Goal: Task Accomplishment & Management: Complete application form

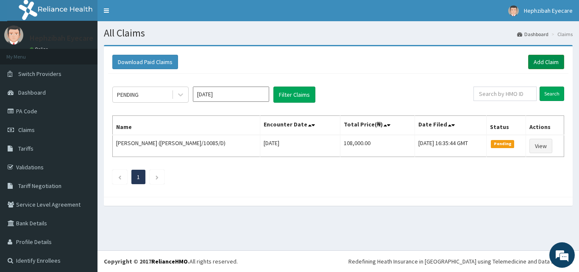
click at [533, 57] on link "Add Claim" at bounding box center [546, 62] width 36 height 14
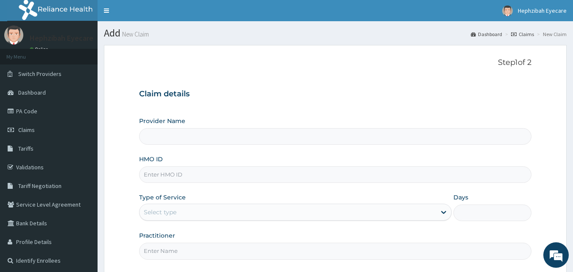
type input "Hephzibah Eye Care - Ajah"
click at [185, 173] on input "HMO ID" at bounding box center [335, 174] width 393 height 17
type input "SLB/10460/B"
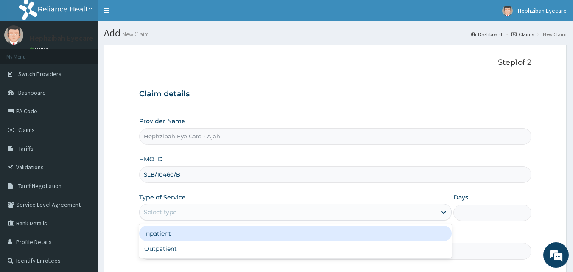
click at [178, 209] on div "Select type" at bounding box center [287, 212] width 296 height 14
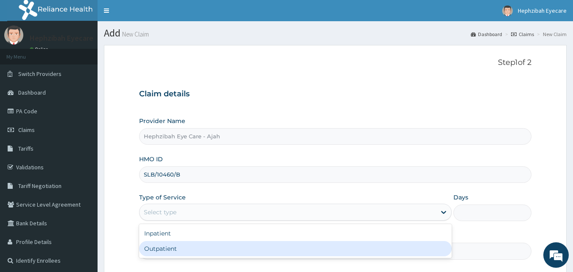
click at [176, 248] on div "Outpatient" at bounding box center [295, 248] width 312 height 15
type input "1"
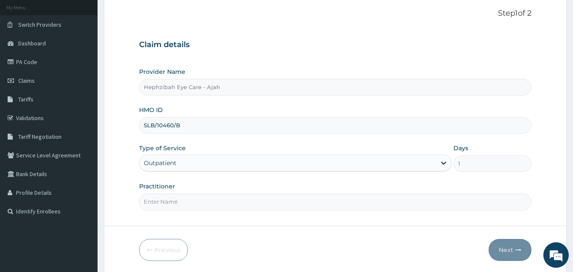
scroll to position [60, 0]
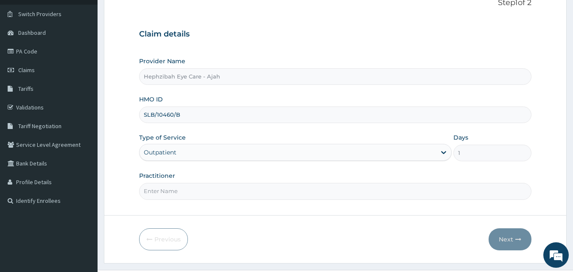
click at [192, 192] on input "Practitioner" at bounding box center [335, 191] width 393 height 17
click at [184, 191] on input "Practitioner" at bounding box center [335, 191] width 393 height 17
type input "DR FAVOUR"
click at [506, 235] on button "Next" at bounding box center [509, 239] width 43 height 22
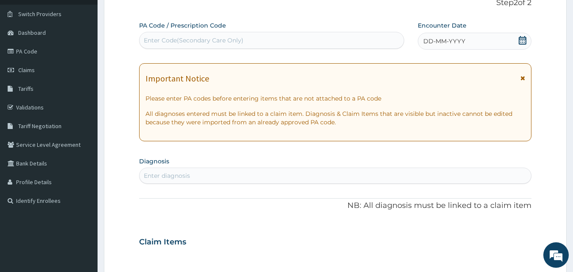
click at [262, 35] on div "Enter Code(Secondary Care Only)" at bounding box center [271, 40] width 265 height 14
paste input "PA/77B522"
type input "PA/77B522"
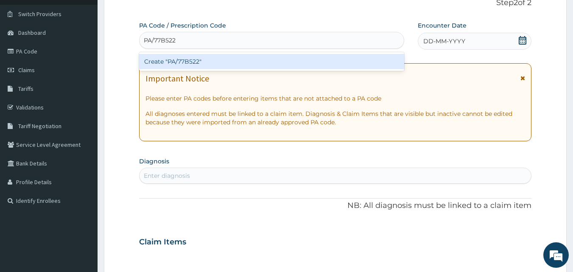
click at [241, 62] on div "Create "PA/77B522"" at bounding box center [271, 61] width 265 height 15
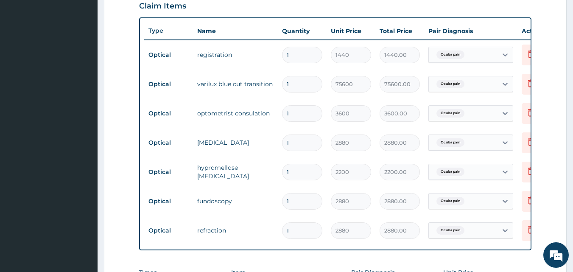
scroll to position [291, 0]
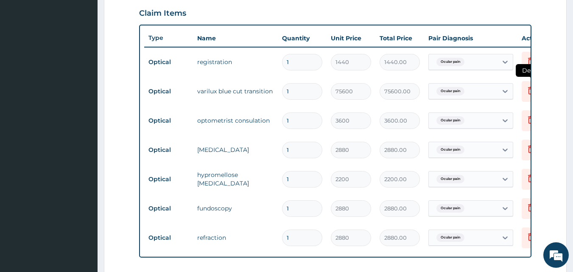
click at [529, 91] on icon at bounding box center [531, 90] width 6 height 8
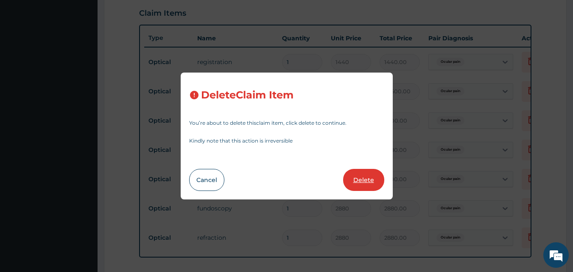
click at [362, 177] on button "Delete" at bounding box center [363, 180] width 41 height 22
type input "3600"
type input "3600.00"
type input "2880"
type input "2880.00"
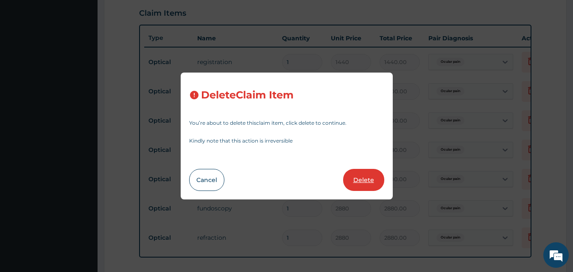
type input "2200"
type input "2200.00"
type input "2880"
type input "2880.00"
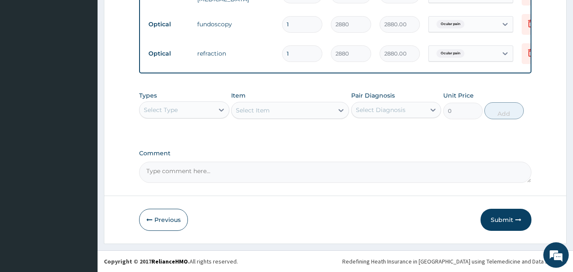
scroll to position [452, 0]
click at [491, 224] on button "Submit" at bounding box center [505, 220] width 51 height 22
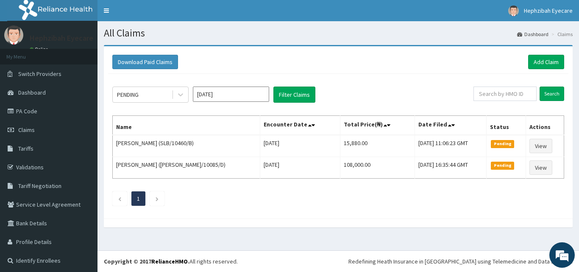
click at [422, 114] on div "PENDING Oct 2025 Filter Claims Search Name Encounter Date Total Price(₦) Date F…" at bounding box center [338, 144] width 460 height 140
click at [63, 95] on link "Dashboard" at bounding box center [49, 92] width 98 height 19
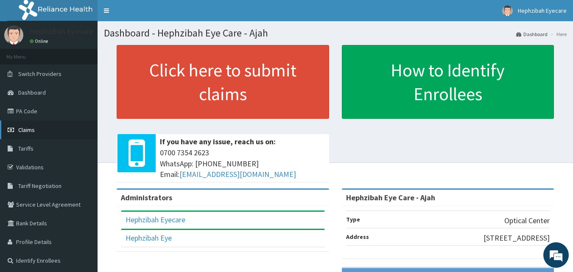
click at [51, 121] on link "Claims" at bounding box center [49, 129] width 98 height 19
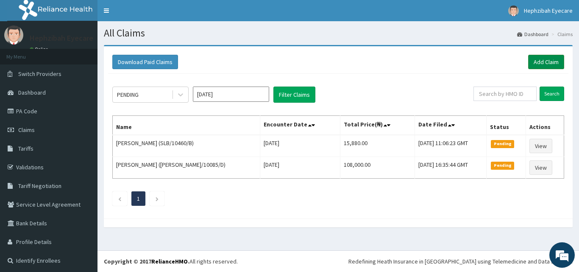
click at [544, 64] on link "Add Claim" at bounding box center [546, 62] width 36 height 14
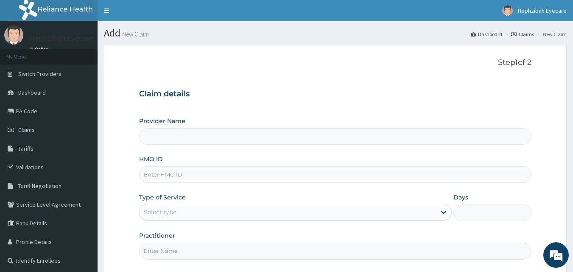
type input "Hephzibah Eye Care - Ajah"
click at [221, 136] on input "Hephzibah Eye Care - Ajah" at bounding box center [335, 136] width 393 height 17
click at [191, 175] on input "HMO ID" at bounding box center [335, 174] width 393 height 17
click at [185, 173] on input "HMO ID" at bounding box center [335, 174] width 393 height 17
type input "SNK/10014/B"
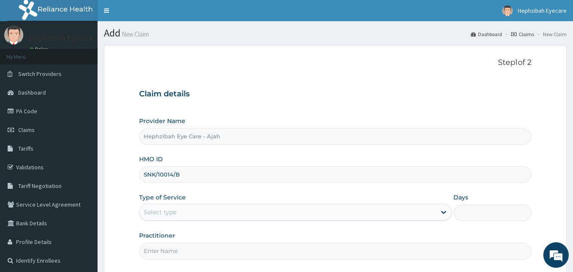
click at [176, 214] on div "Select type" at bounding box center [160, 212] width 33 height 8
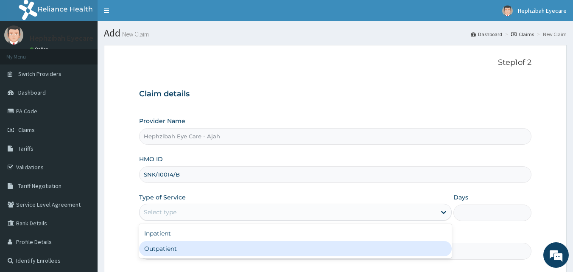
click at [173, 248] on div "Outpatient" at bounding box center [295, 248] width 312 height 15
type input "1"
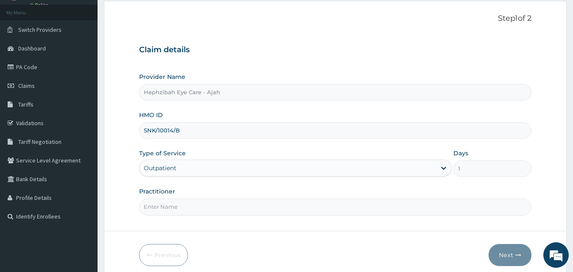
scroll to position [79, 0]
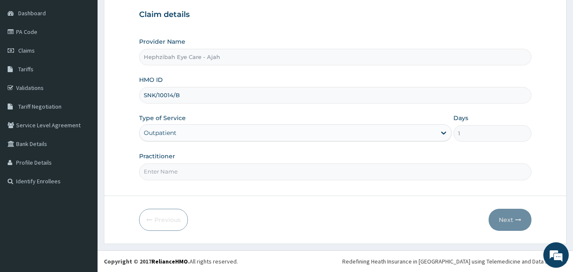
click at [187, 166] on input "Practitioner" at bounding box center [335, 171] width 393 height 17
type input "DR FAVOUR"
click at [513, 226] on button "Next" at bounding box center [509, 220] width 43 height 22
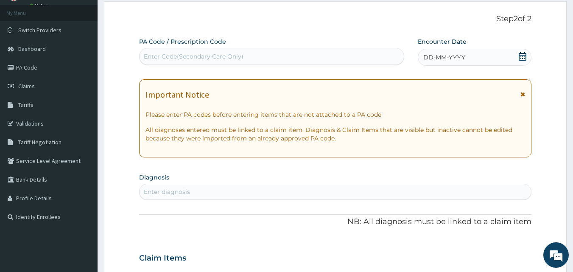
scroll to position [0, 0]
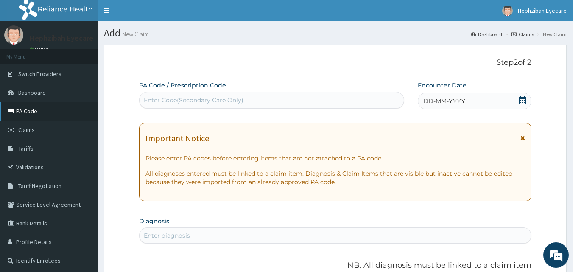
click at [31, 109] on link "PA Code" at bounding box center [49, 111] width 98 height 19
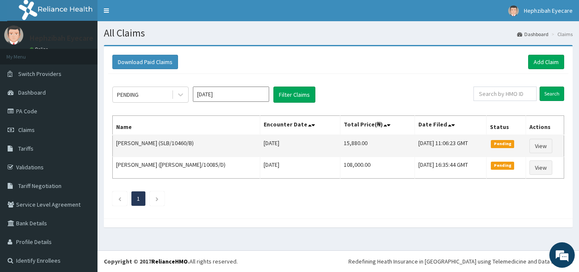
scroll to position [2, 0]
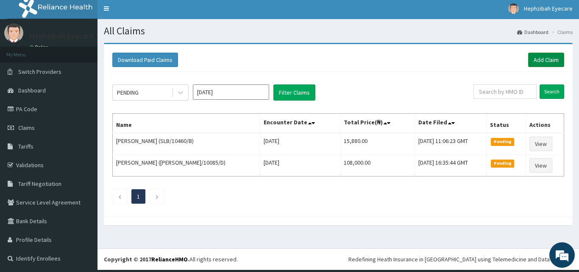
click at [536, 56] on link "Add Claim" at bounding box center [546, 60] width 36 height 14
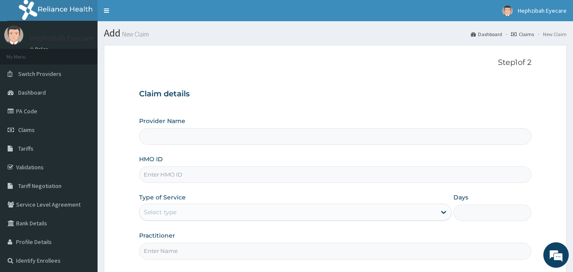
type input "Hephzibah Eye Care - Ajah"
click at [257, 174] on input "HMO ID" at bounding box center [335, 174] width 393 height 17
click at [241, 177] on input "HMO ID" at bounding box center [335, 174] width 393 height 17
type input "SNK/10014/B"
click at [184, 212] on div "Select type" at bounding box center [287, 212] width 296 height 14
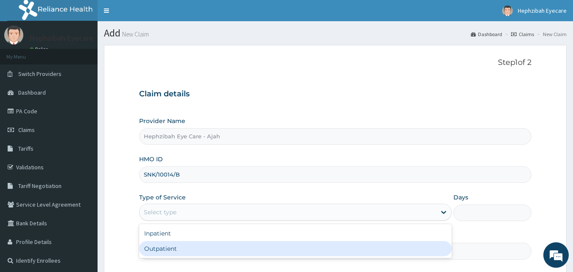
click at [177, 248] on div "Outpatient" at bounding box center [295, 248] width 312 height 15
type input "1"
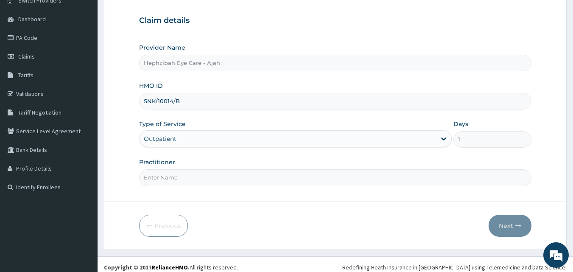
scroll to position [79, 0]
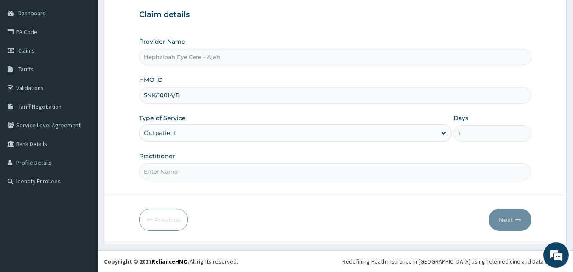
click at [183, 173] on input "Practitioner" at bounding box center [335, 171] width 393 height 17
type input "DR FAVOUR"
click at [516, 222] on icon "button" at bounding box center [518, 220] width 6 height 6
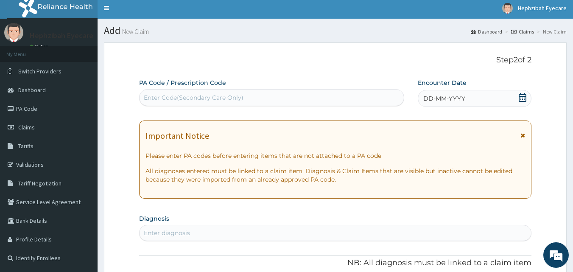
scroll to position [0, 0]
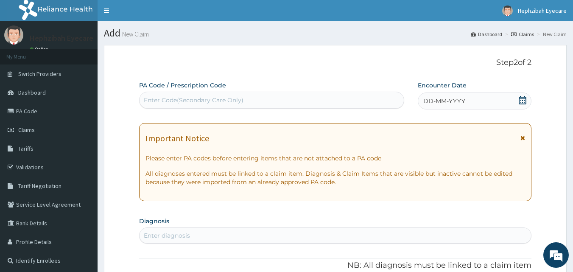
click at [252, 95] on div "Enter Code(Secondary Care Only)" at bounding box center [271, 100] width 265 height 14
type input "V"
paste input "PA/E725DC"
type input "PA/E725DC"
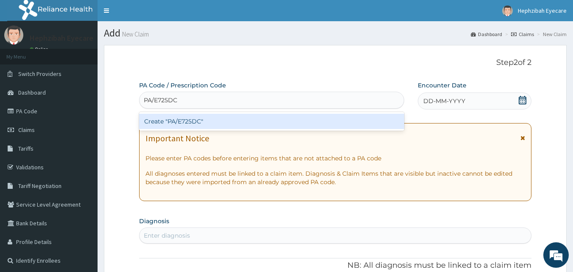
click at [237, 117] on div "Create "PA/E725DC"" at bounding box center [271, 121] width 265 height 15
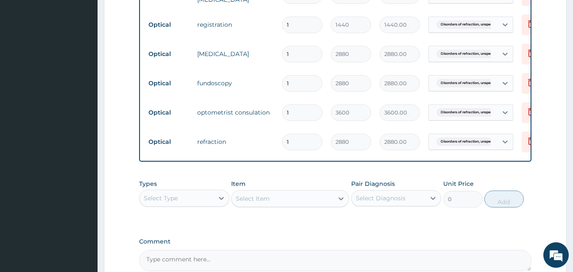
scroll to position [394, 0]
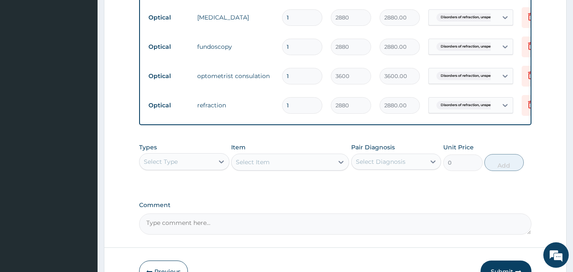
click at [204, 165] on div "Select Type" at bounding box center [176, 162] width 74 height 14
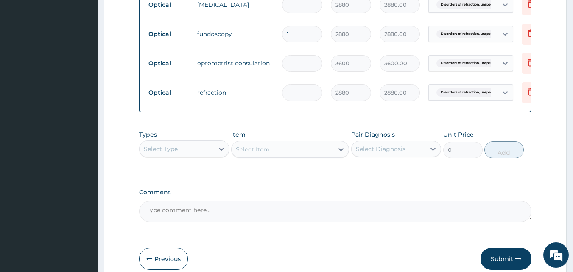
scroll to position [452, 0]
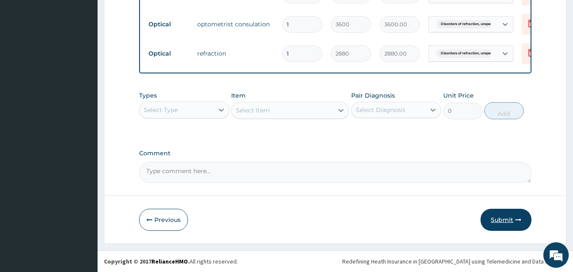
click at [508, 220] on button "Submit" at bounding box center [505, 220] width 51 height 22
